Goal: Information Seeking & Learning: Learn about a topic

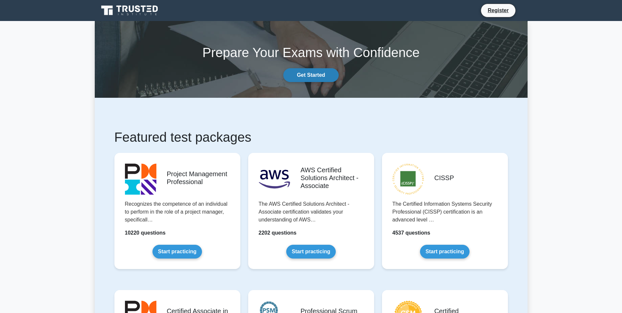
click at [324, 75] on link "Get Started" at bounding box center [310, 75] width 55 height 14
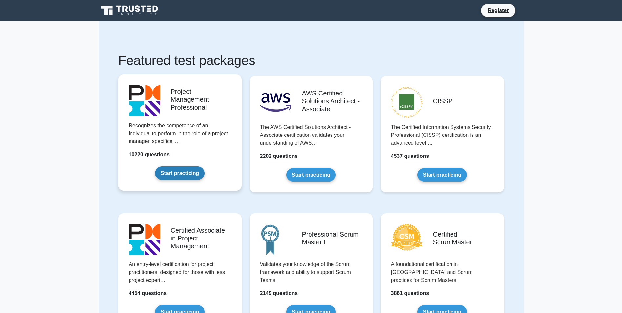
click at [181, 175] on link "Start practicing" at bounding box center [180, 173] width 50 height 14
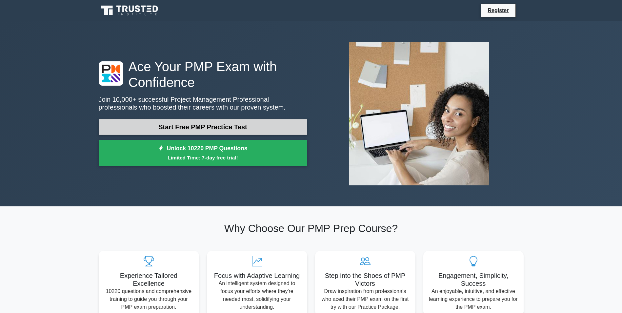
click at [221, 126] on link "Start Free PMP Practice Test" at bounding box center [203, 127] width 209 height 16
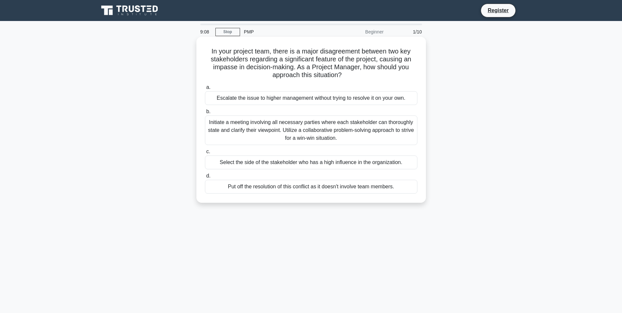
click at [264, 130] on div "Initiate a meeting involving all necessary parties where each stakeholder can t…" at bounding box center [311, 130] width 212 height 30
click at [205, 114] on input "b. Initiate a meeting involving all necessary parties where each stakeholder ca…" at bounding box center [205, 112] width 0 height 4
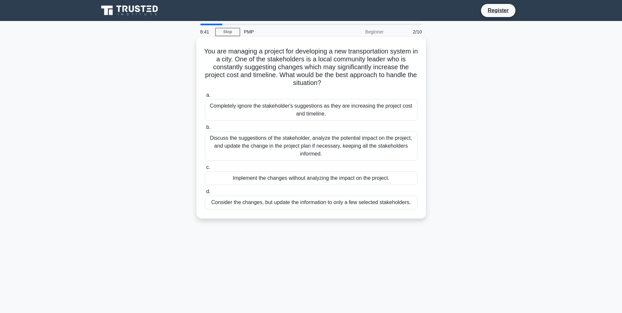
click at [257, 150] on div "Discuss the suggestions of the stakeholder, analyze the potential impact on the…" at bounding box center [311, 146] width 212 height 30
click at [205, 130] on input "b. Discuss the suggestions of the stakeholder, analyze the potential impact on …" at bounding box center [205, 127] width 0 height 4
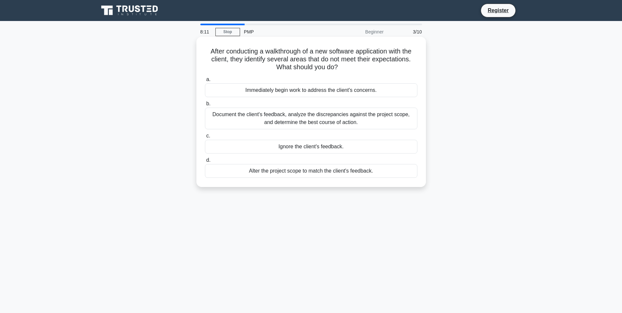
click at [318, 118] on div "Document the client's feedback, analyze the discrepancies against the project s…" at bounding box center [311, 119] width 212 height 22
click at [205, 106] on input "b. Document the client's feedback, analyze the discrepancies against the projec…" at bounding box center [205, 104] width 0 height 4
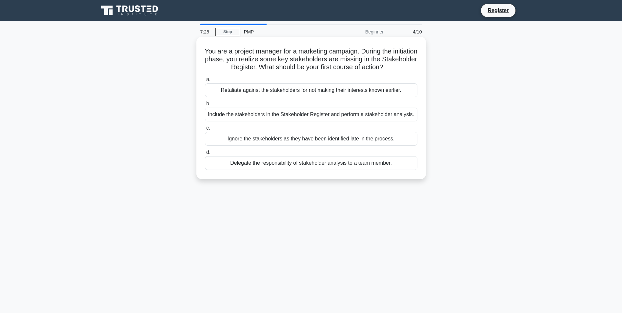
click at [317, 117] on div "Include the stakeholders in the Stakeholder Register and perform a stakeholder …" at bounding box center [311, 115] width 212 height 14
click at [205, 106] on input "b. Include the stakeholders in the Stakeholder Register and perform a stakehold…" at bounding box center [205, 104] width 0 height 4
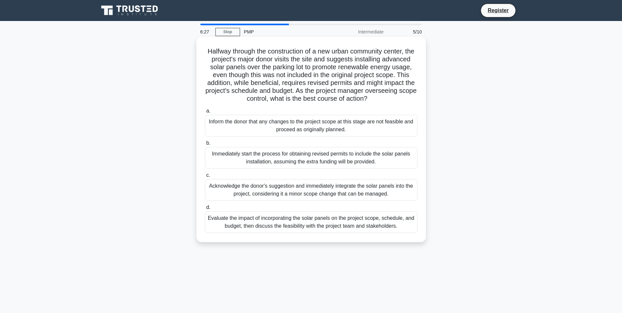
click at [363, 232] on div "Evaluate the impact of incorporating the solar panels on the project scope, sch…" at bounding box center [311, 222] width 212 height 22
click at [205, 210] on input "d. Evaluate the impact of incorporating the solar panels on the project scope, …" at bounding box center [205, 207] width 0 height 4
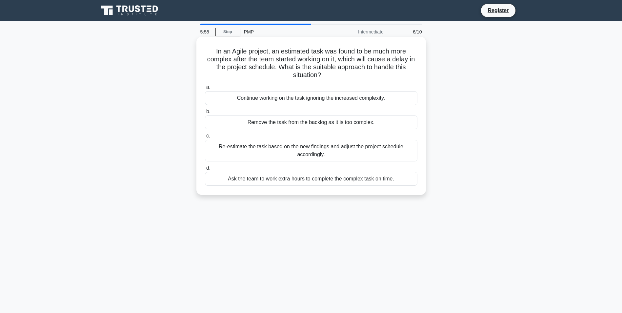
click at [321, 155] on div "Re-estimate the task based on the new findings and adjust the project schedule …" at bounding box center [311, 151] width 212 height 22
click at [205, 138] on input "c. Re-estimate the task based on the new findings and adjust the project schedu…" at bounding box center [205, 136] width 0 height 4
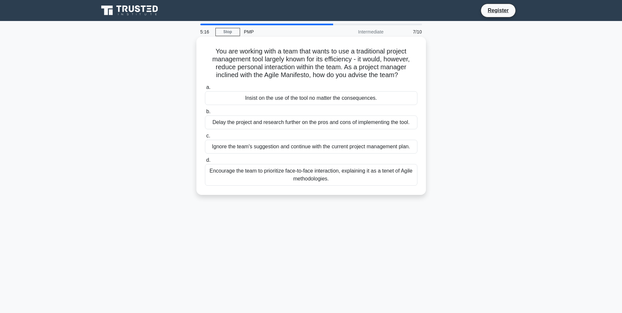
click at [326, 176] on div "Encourage the team to prioritize face-to-face interaction, explaining it as a t…" at bounding box center [311, 175] width 212 height 22
click at [205, 162] on input "d. Encourage the team to prioritize face-to-face interaction, explaining it as …" at bounding box center [205, 160] width 0 height 4
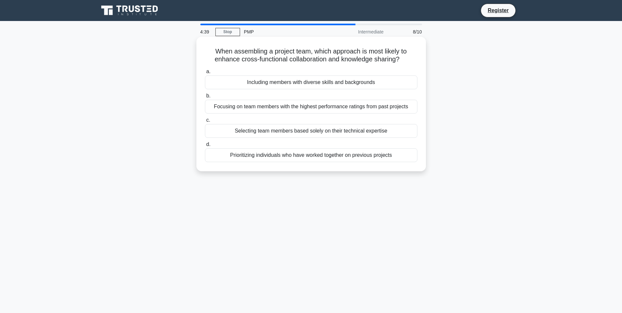
click at [305, 83] on div "Including members with diverse skills and backgrounds" at bounding box center [311, 82] width 212 height 14
click at [205, 74] on input "a. Including members with diverse skills and backgrounds" at bounding box center [205, 72] width 0 height 4
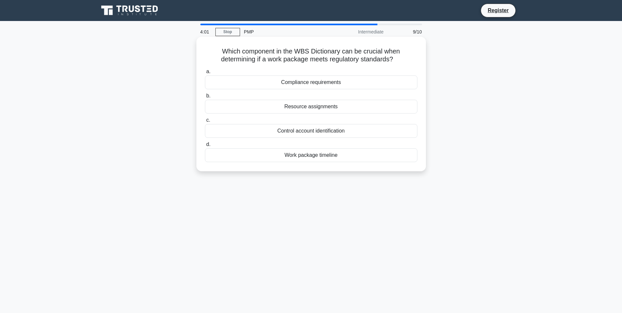
click at [326, 83] on div "Compliance requirements" at bounding box center [311, 82] width 212 height 14
click at [205, 74] on input "a. Compliance requirements" at bounding box center [205, 72] width 0 height 4
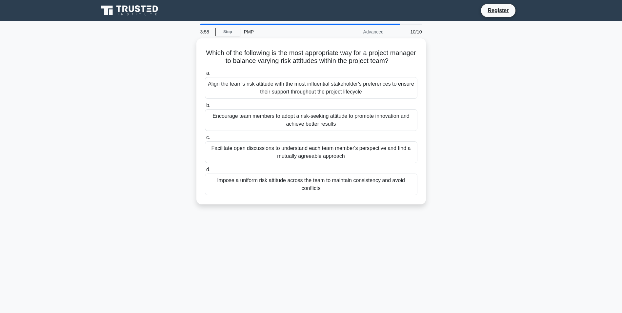
click at [533, 57] on main "3:58 Stop PMP Advanced 10/10 Which of the following is the most appropriate way…" at bounding box center [311, 187] width 622 height 333
click at [312, 187] on div "Impose a uniform risk attitude across the team to maintain consistency and avoi…" at bounding box center [311, 183] width 212 height 22
click at [205, 170] on input "d. Impose a uniform risk attitude across the team to maintain consistency and a…" at bounding box center [205, 168] width 0 height 4
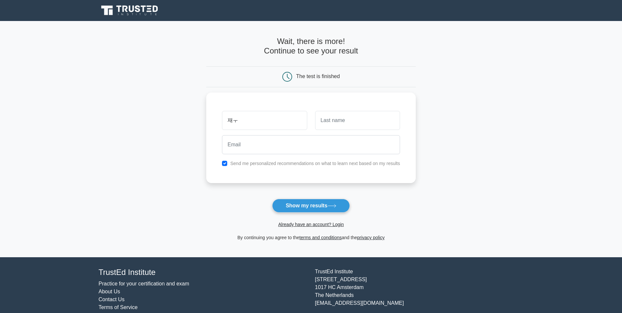
type input "재"
type input "wonjoo"
type input "kyung"
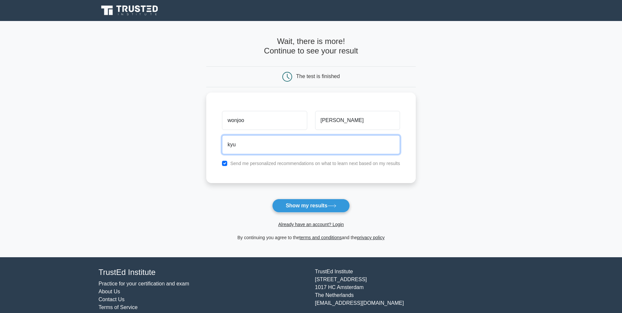
type input "kyungwonjoo@naver.com"
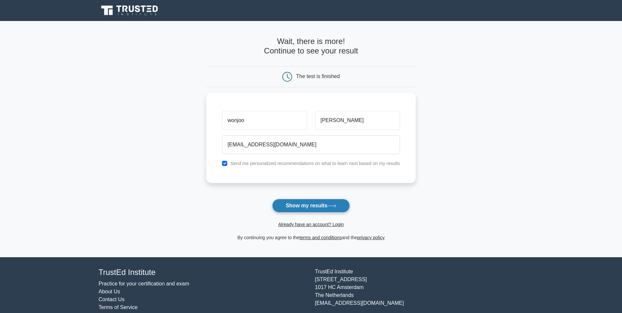
click at [308, 208] on button "Show my results" at bounding box center [310, 206] width 77 height 14
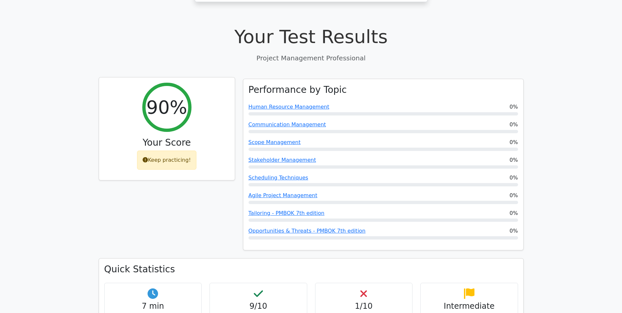
scroll to position [295, 0]
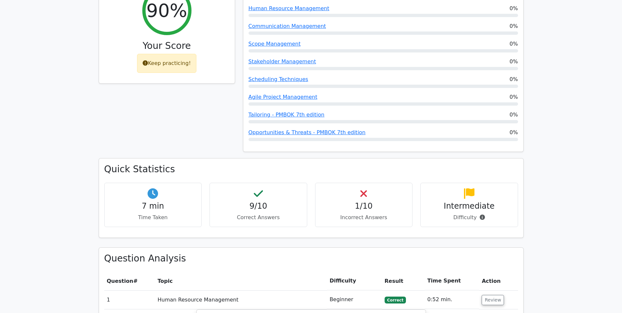
click at [364, 188] on icon at bounding box center [363, 193] width 7 height 10
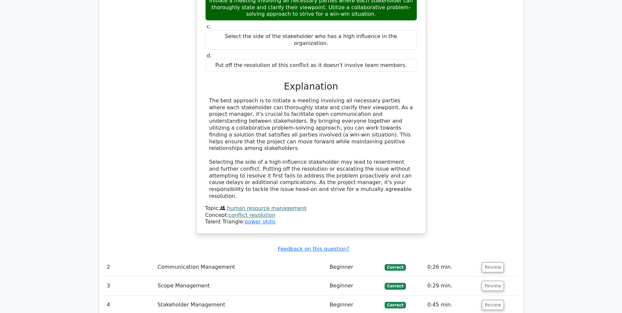
scroll to position [852, 0]
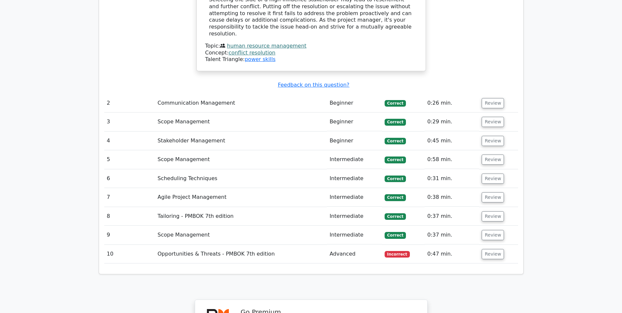
click at [248, 245] on td "Opportunities & Threats - PMBOK 7th edition" at bounding box center [241, 254] width 172 height 19
click at [484, 249] on button "Review" at bounding box center [493, 254] width 22 height 10
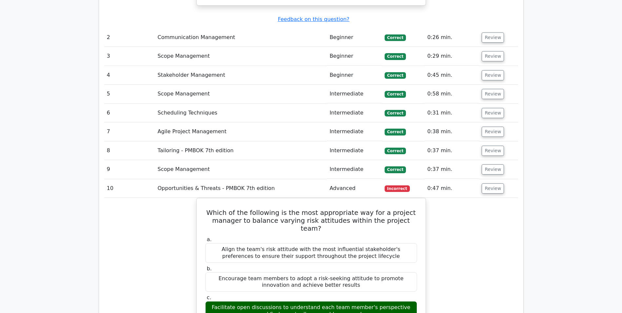
scroll to position [951, 0]
